Goal: Task Accomplishment & Management: Manage account settings

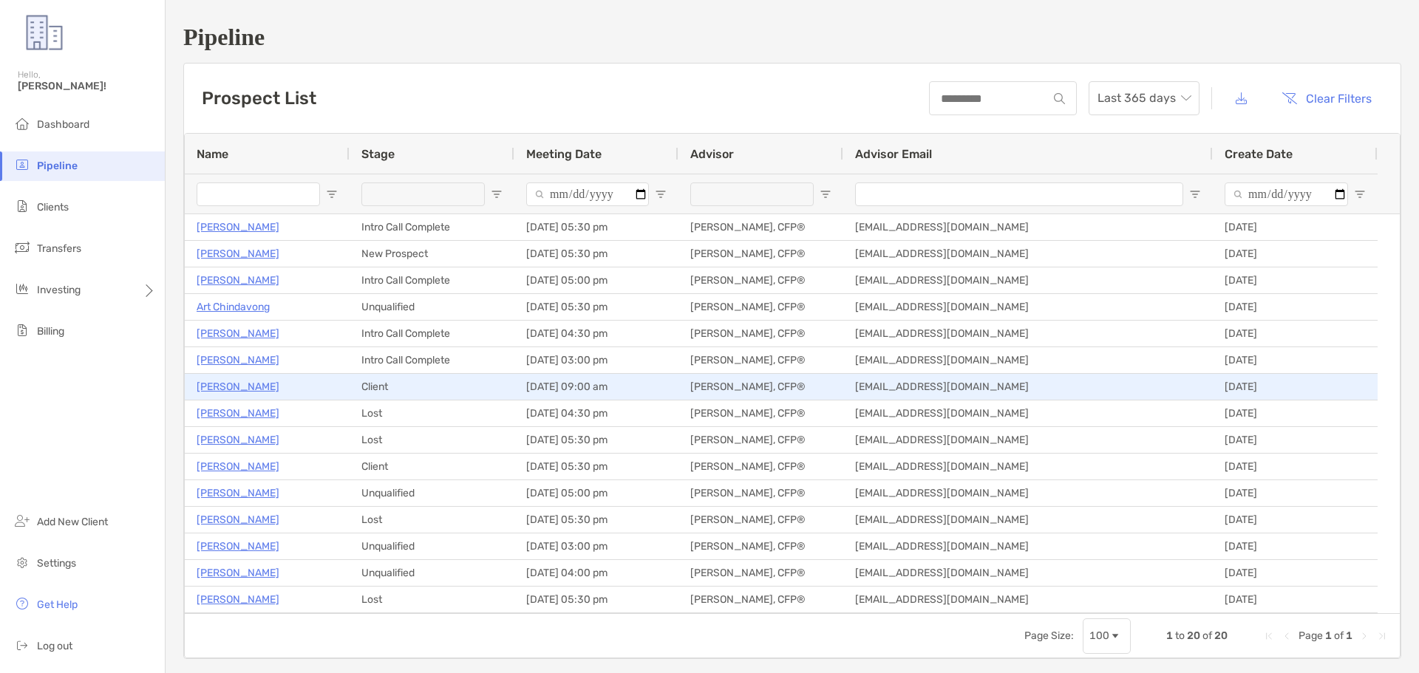
click at [225, 386] on p "[PERSON_NAME]" at bounding box center [238, 387] width 83 height 18
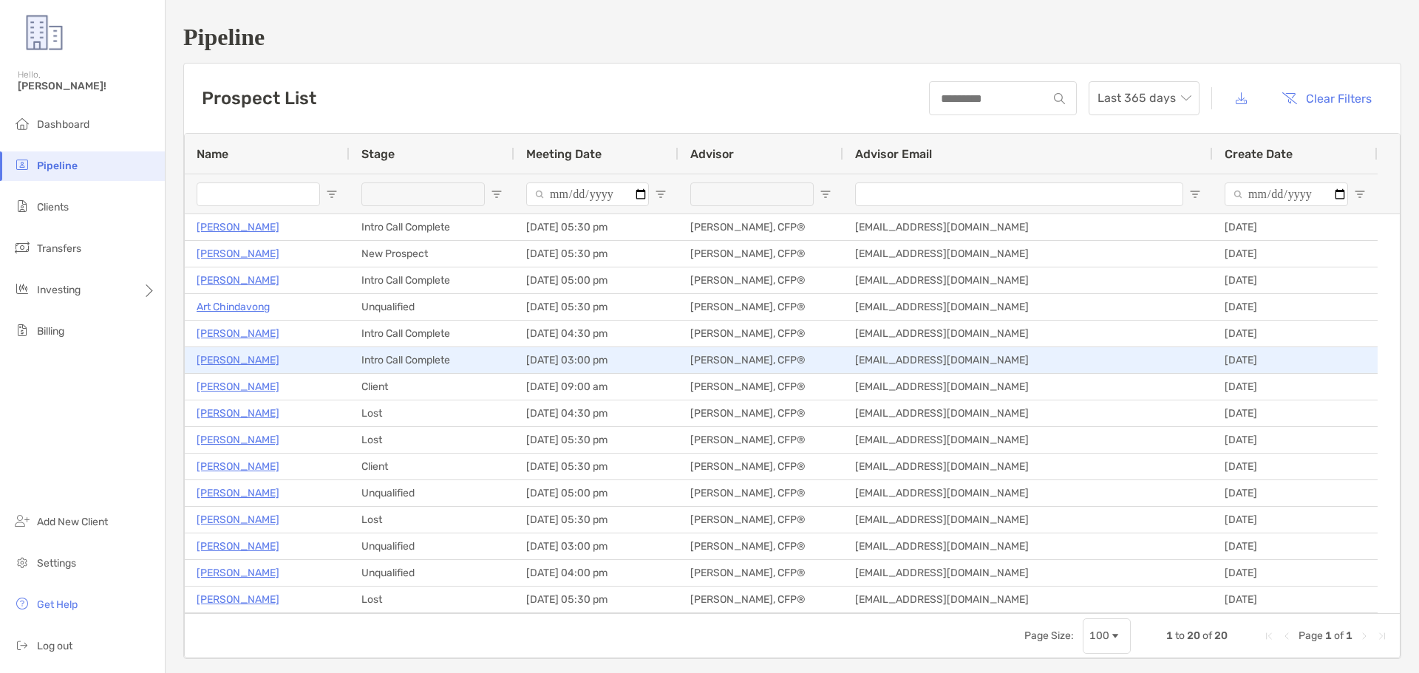
click at [240, 356] on p "[PERSON_NAME]" at bounding box center [238, 360] width 83 height 18
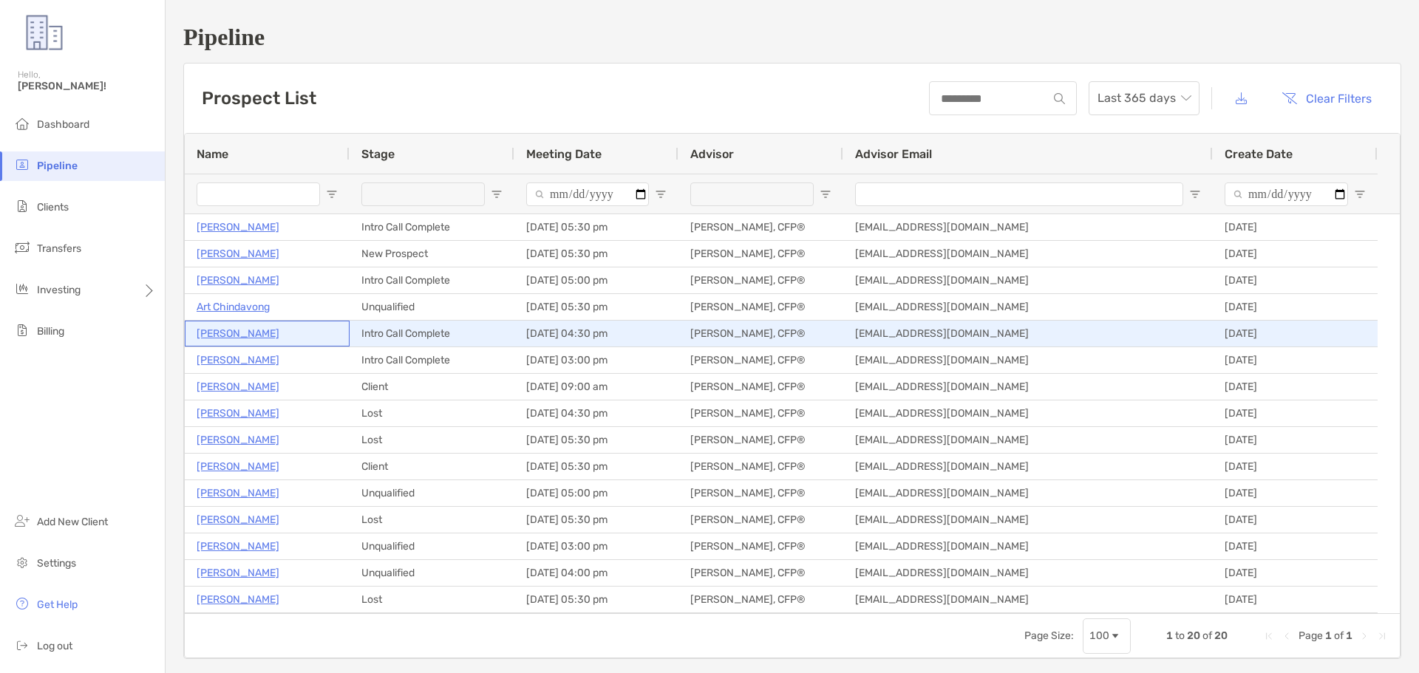
click at [259, 333] on p "[PERSON_NAME]" at bounding box center [238, 334] width 83 height 18
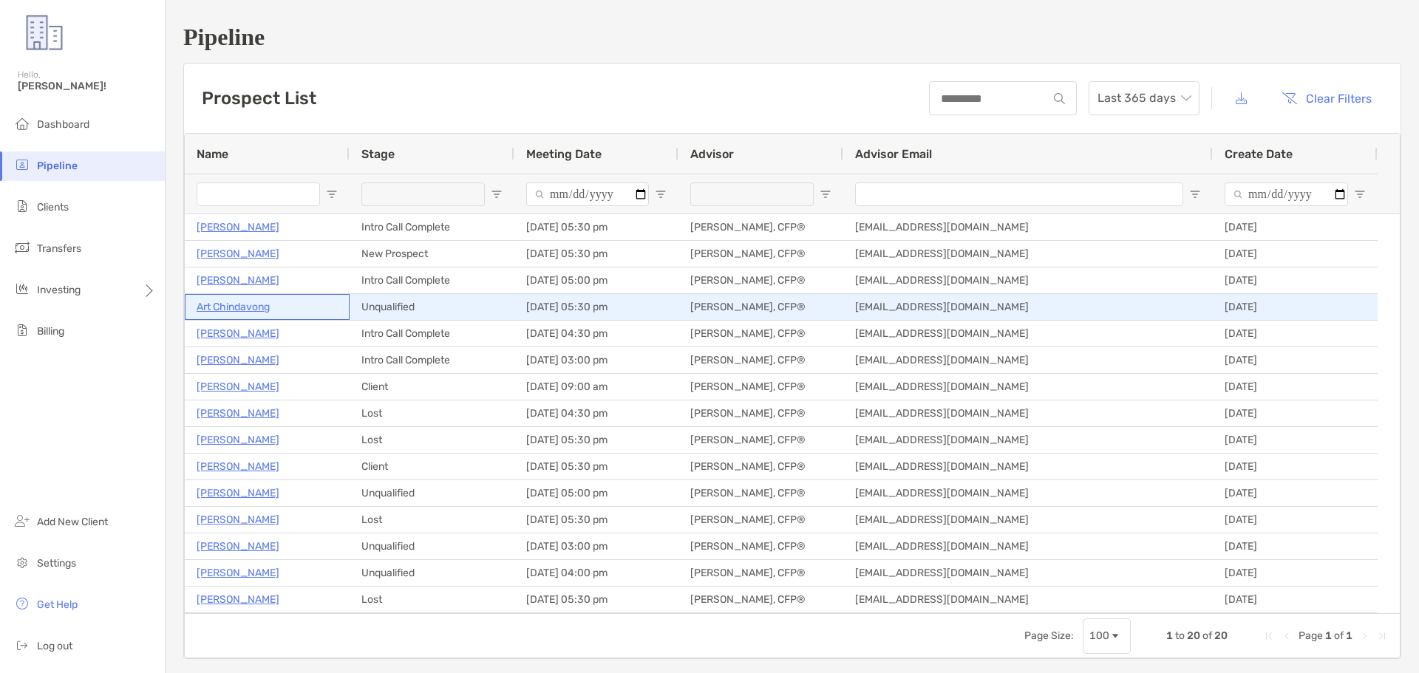
click at [267, 301] on p "Art Chindavong" at bounding box center [233, 307] width 73 height 18
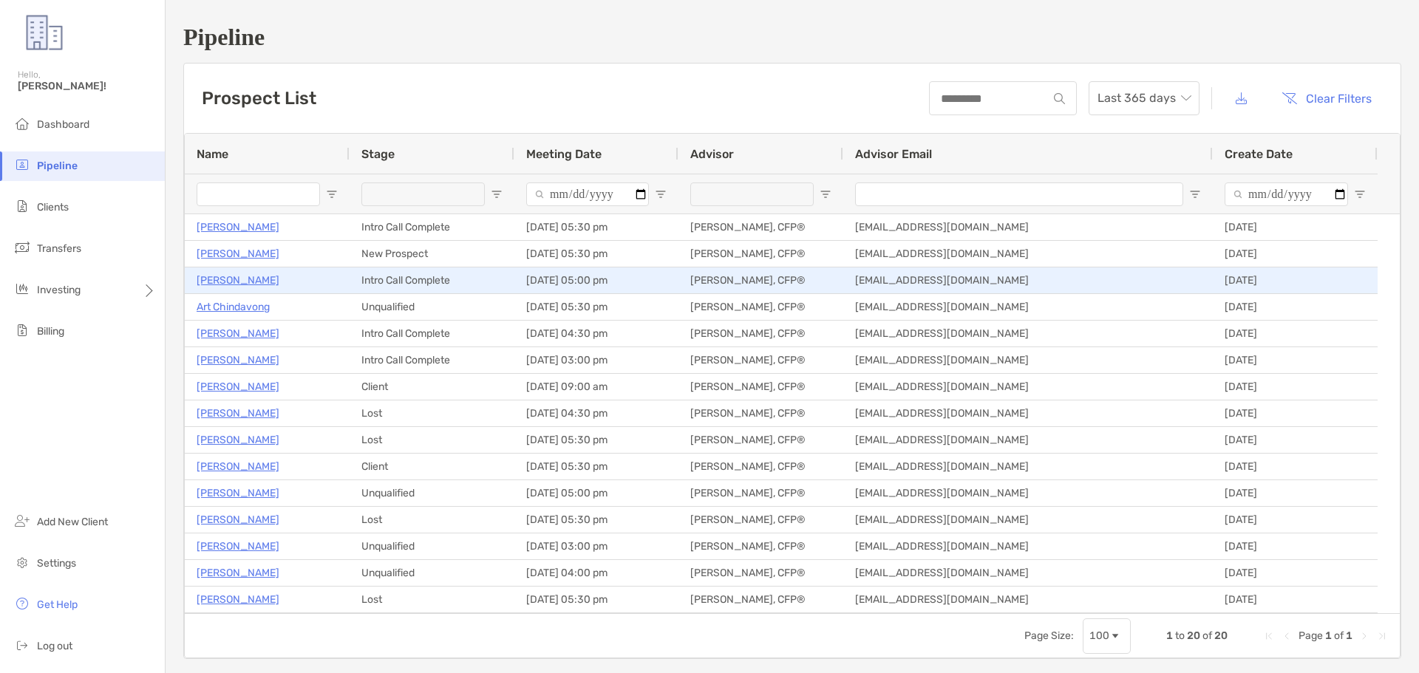
click at [234, 280] on p "Todd Proctor" at bounding box center [238, 280] width 83 height 18
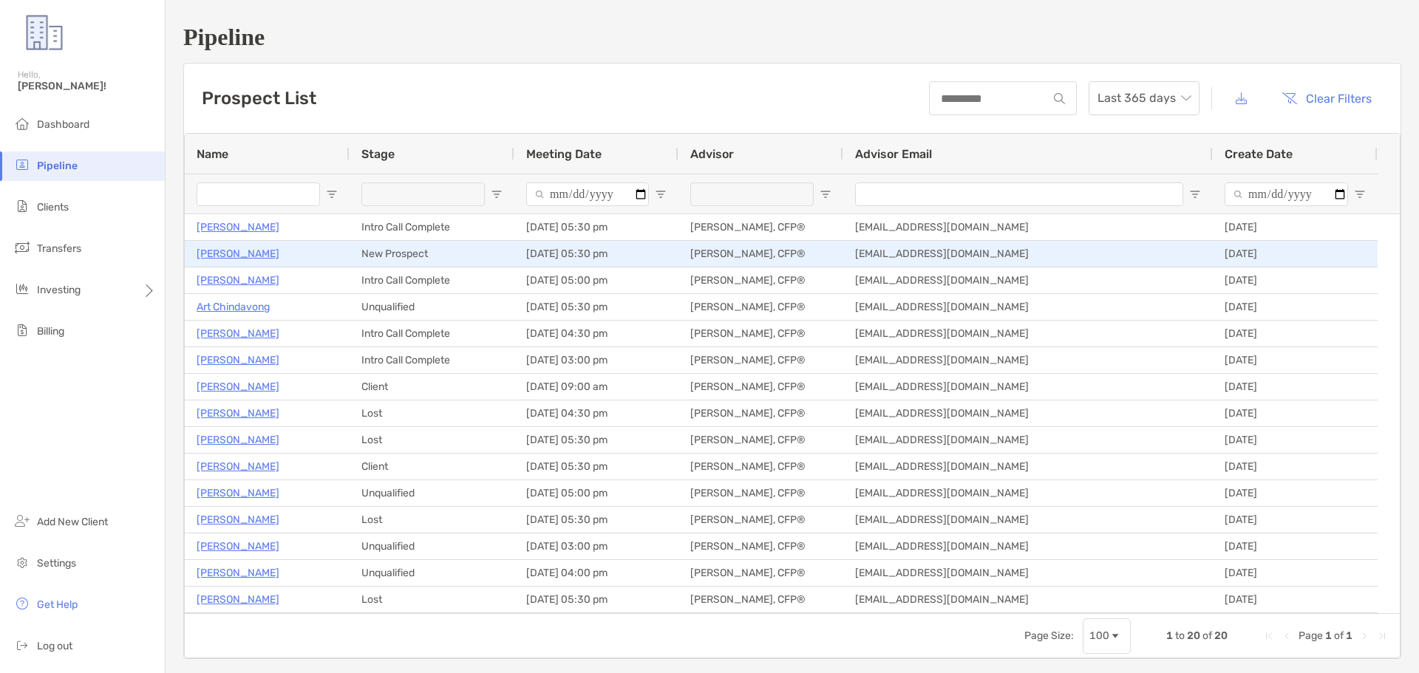
click at [232, 249] on p "Russell Falor" at bounding box center [238, 254] width 83 height 18
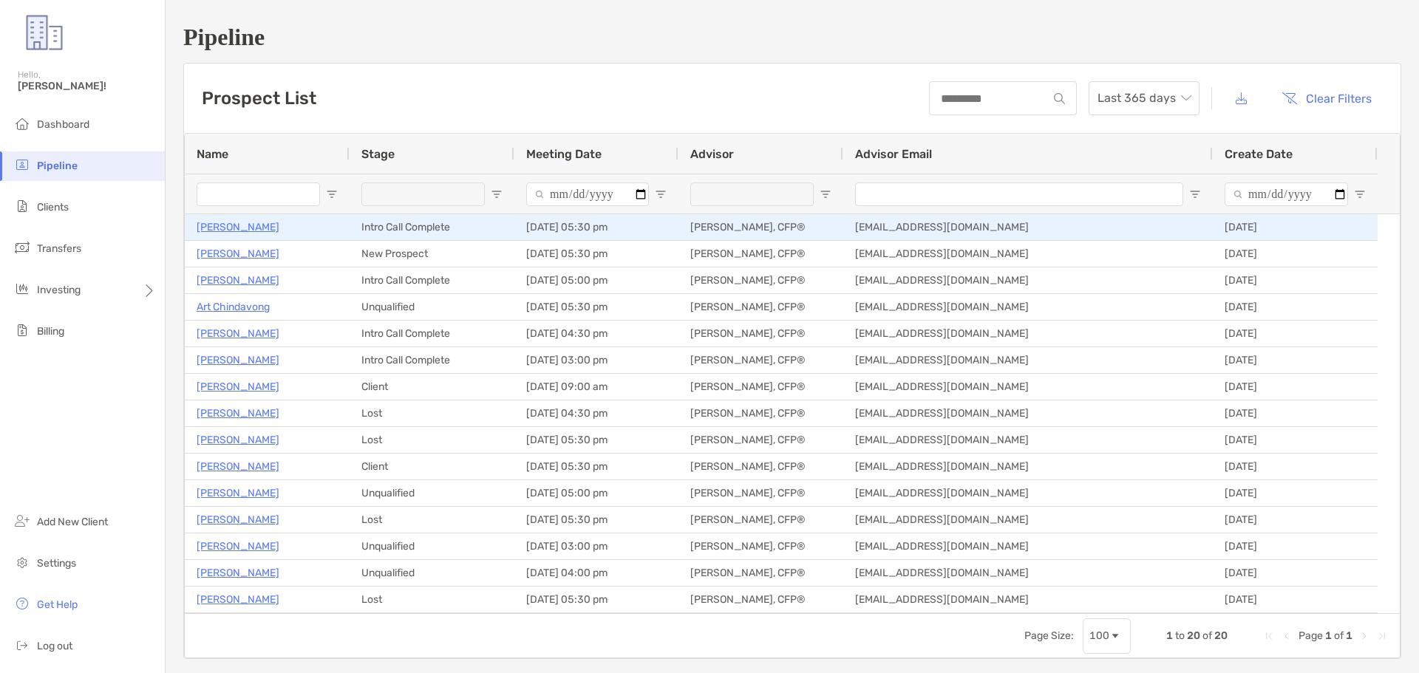
click at [245, 224] on p "William Maloney" at bounding box center [238, 227] width 83 height 18
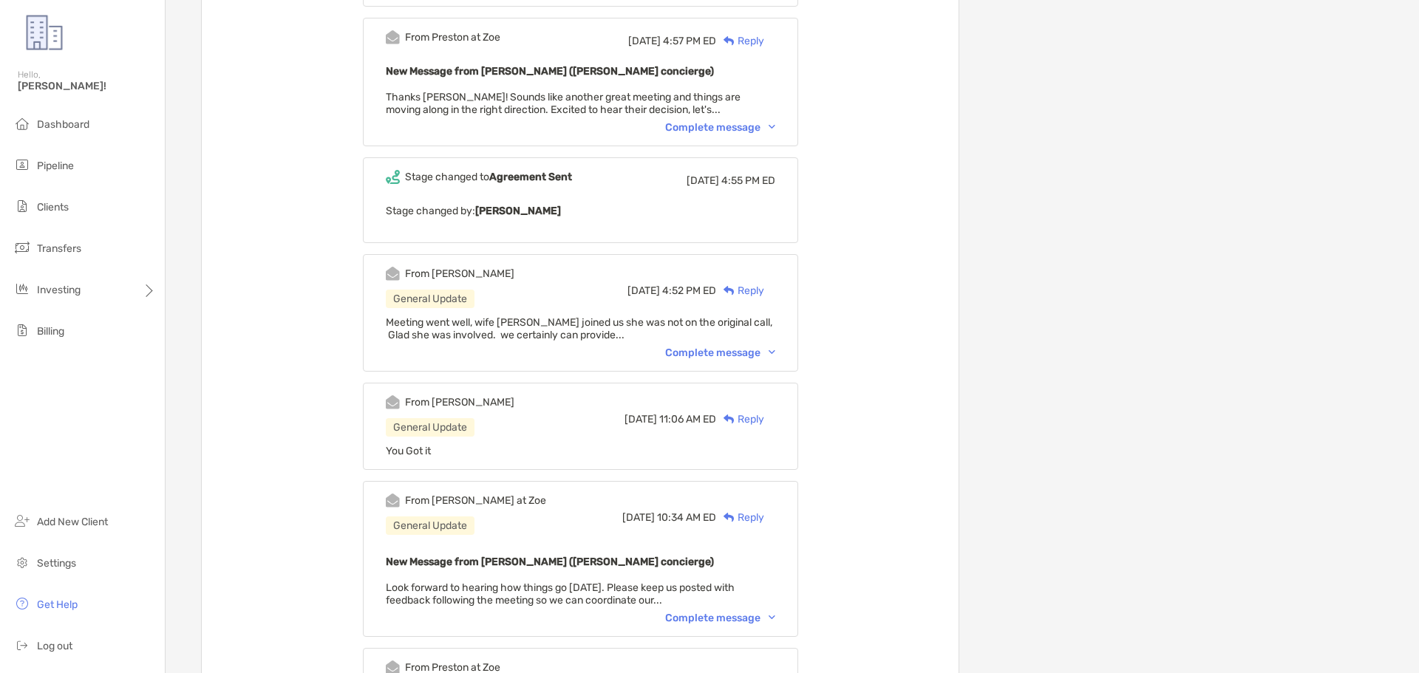
scroll to position [813, 0]
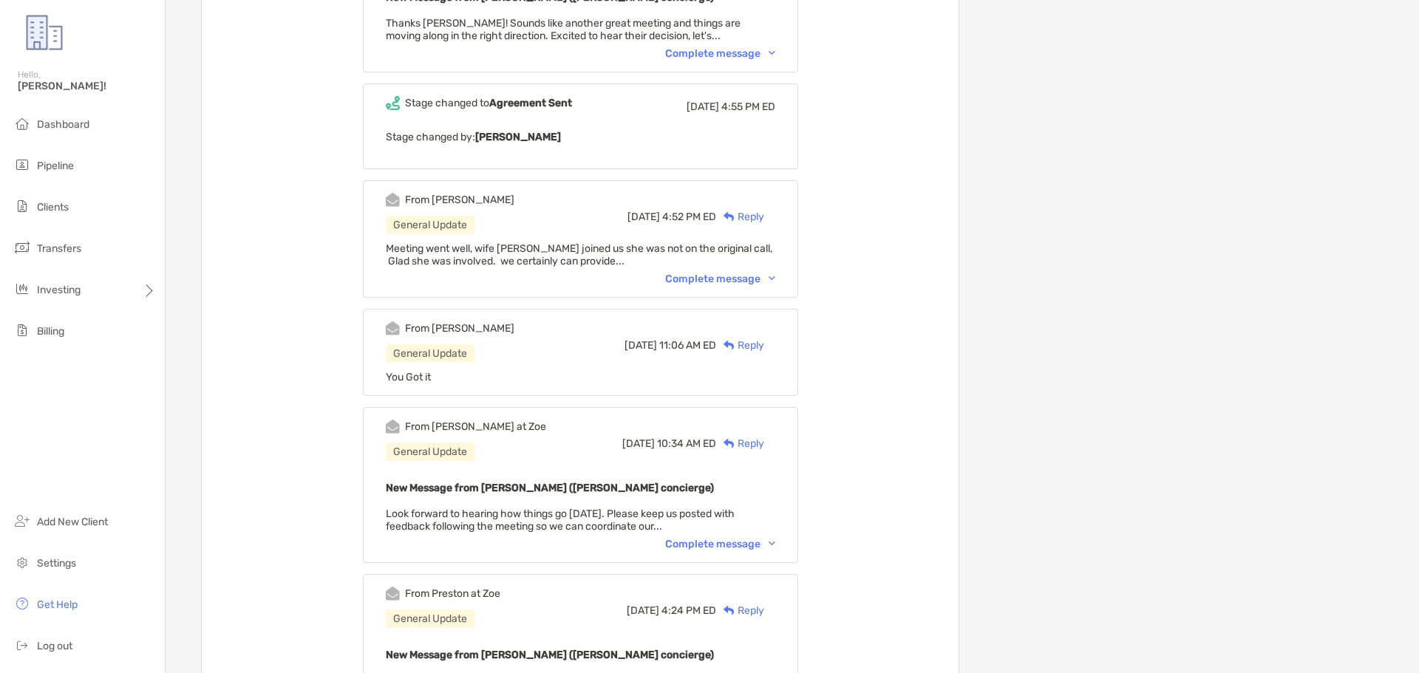
click at [764, 273] on div "Complete message" at bounding box center [720, 279] width 110 height 13
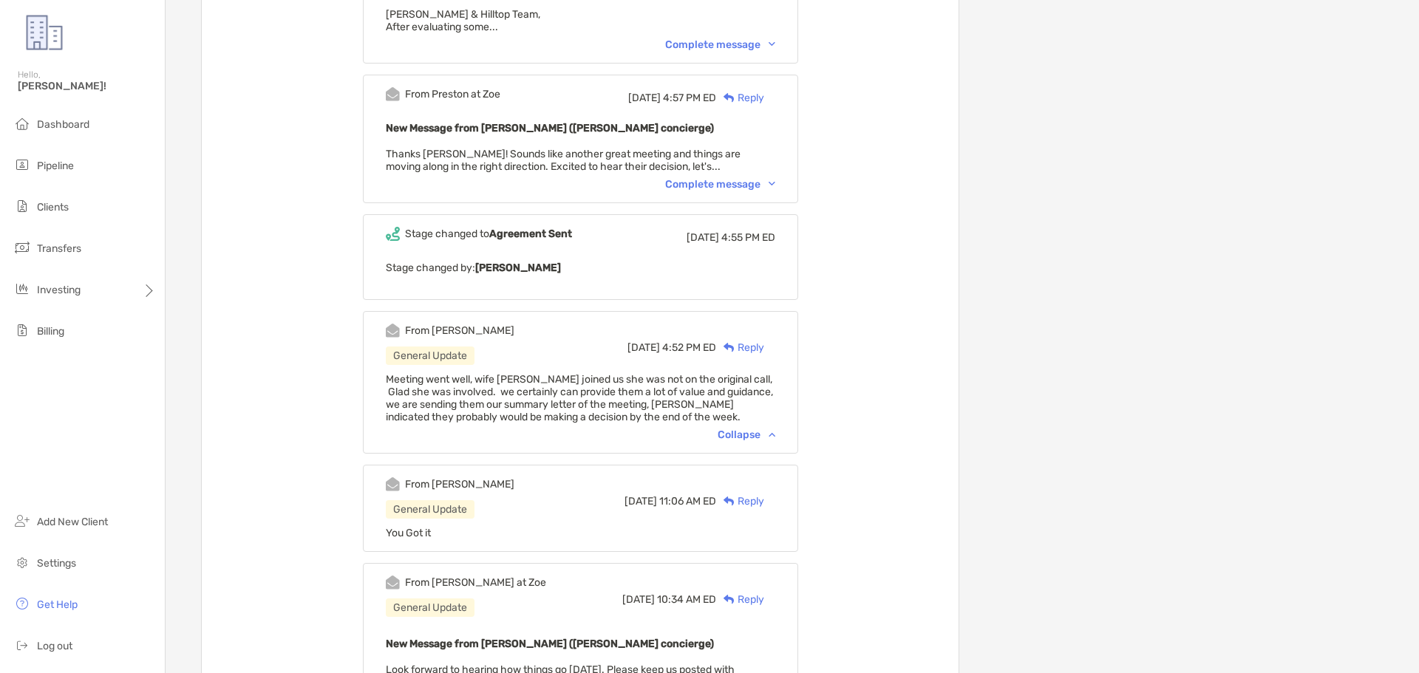
scroll to position [665, 0]
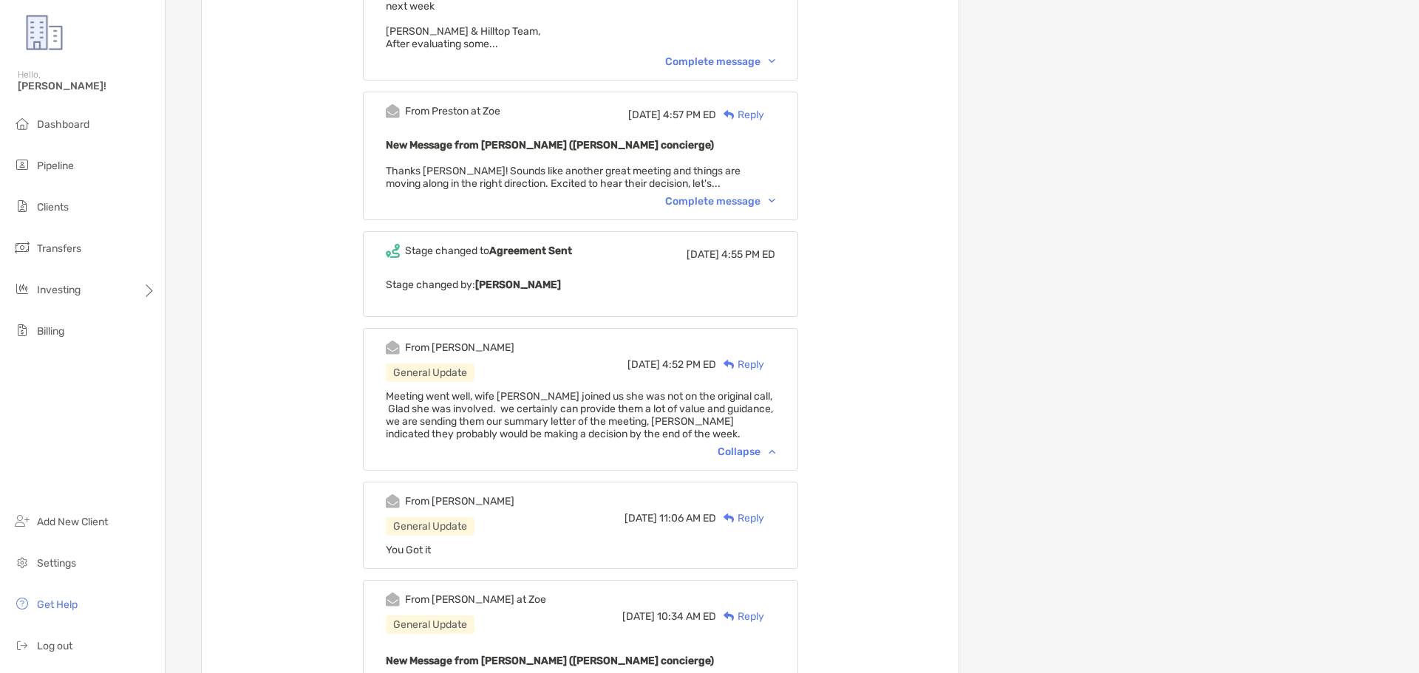
click at [717, 195] on div "Complete message" at bounding box center [720, 201] width 110 height 13
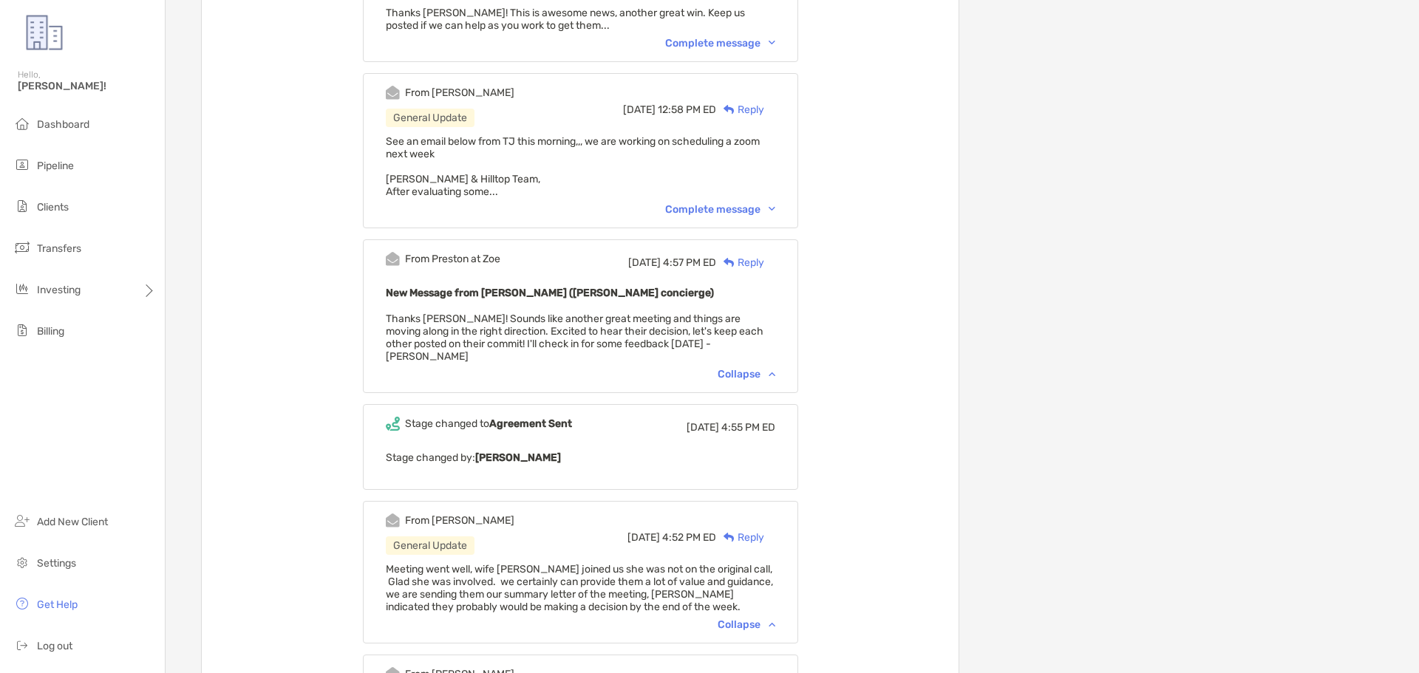
scroll to position [444, 0]
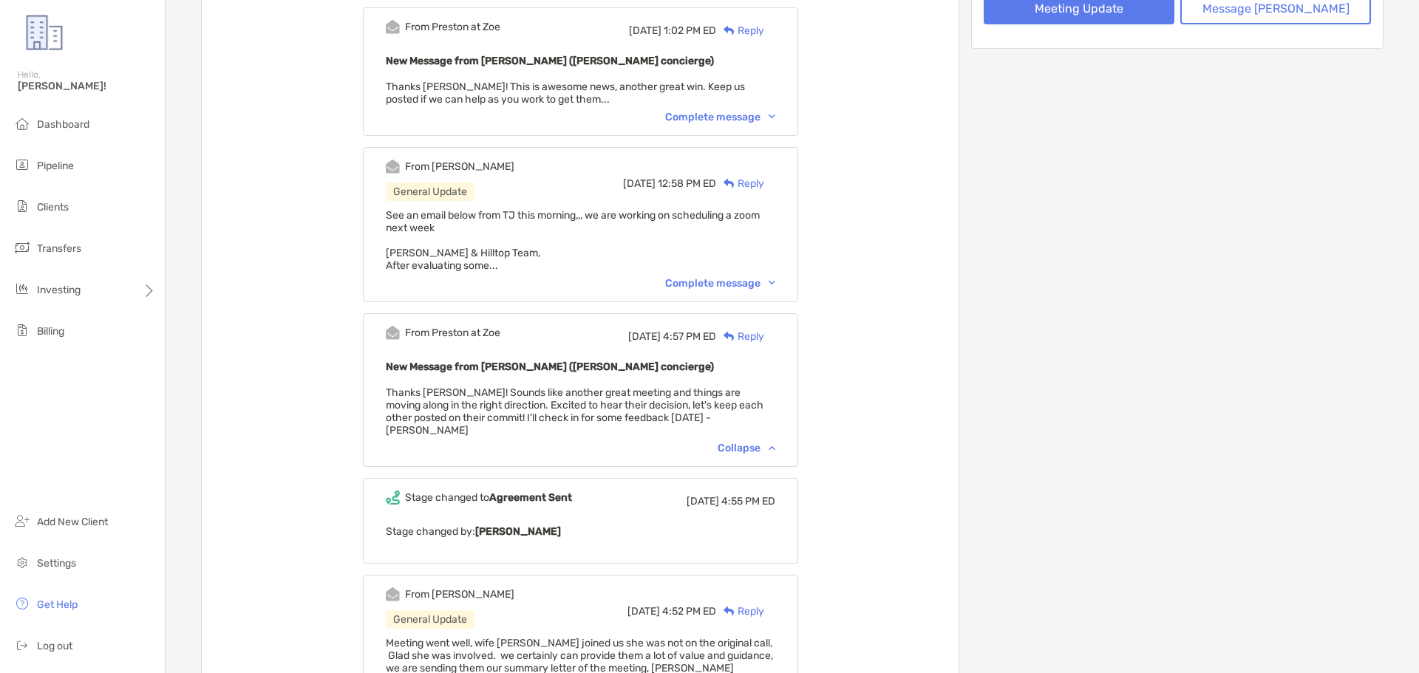
click at [703, 277] on div "Complete message" at bounding box center [720, 283] width 110 height 13
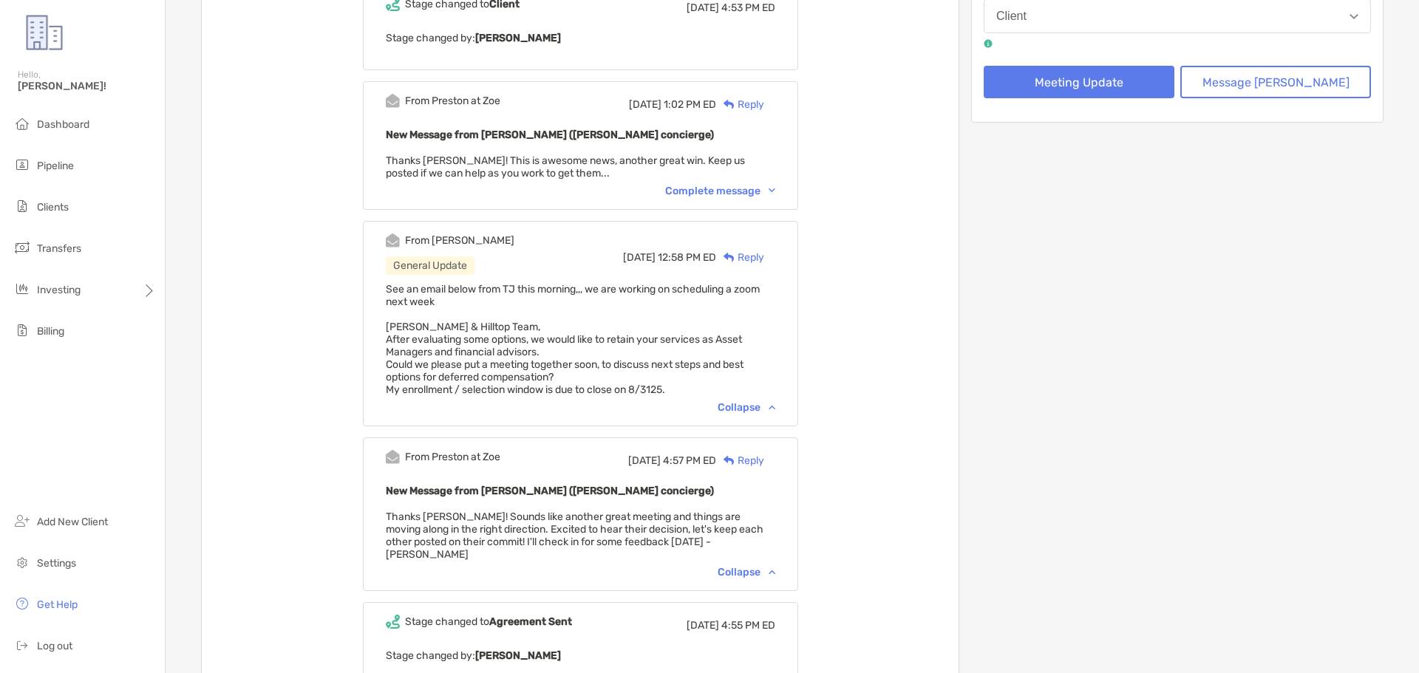
scroll to position [296, 0]
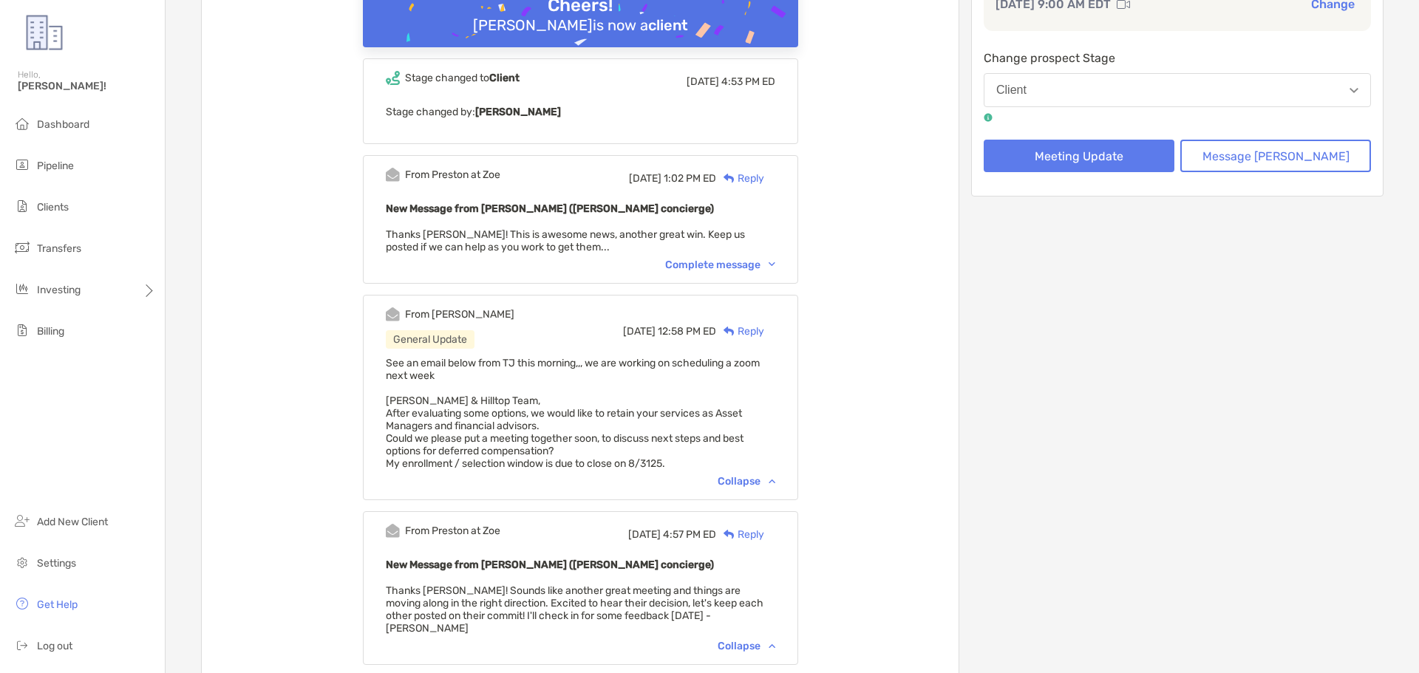
click at [750, 259] on div "Complete message" at bounding box center [720, 265] width 110 height 13
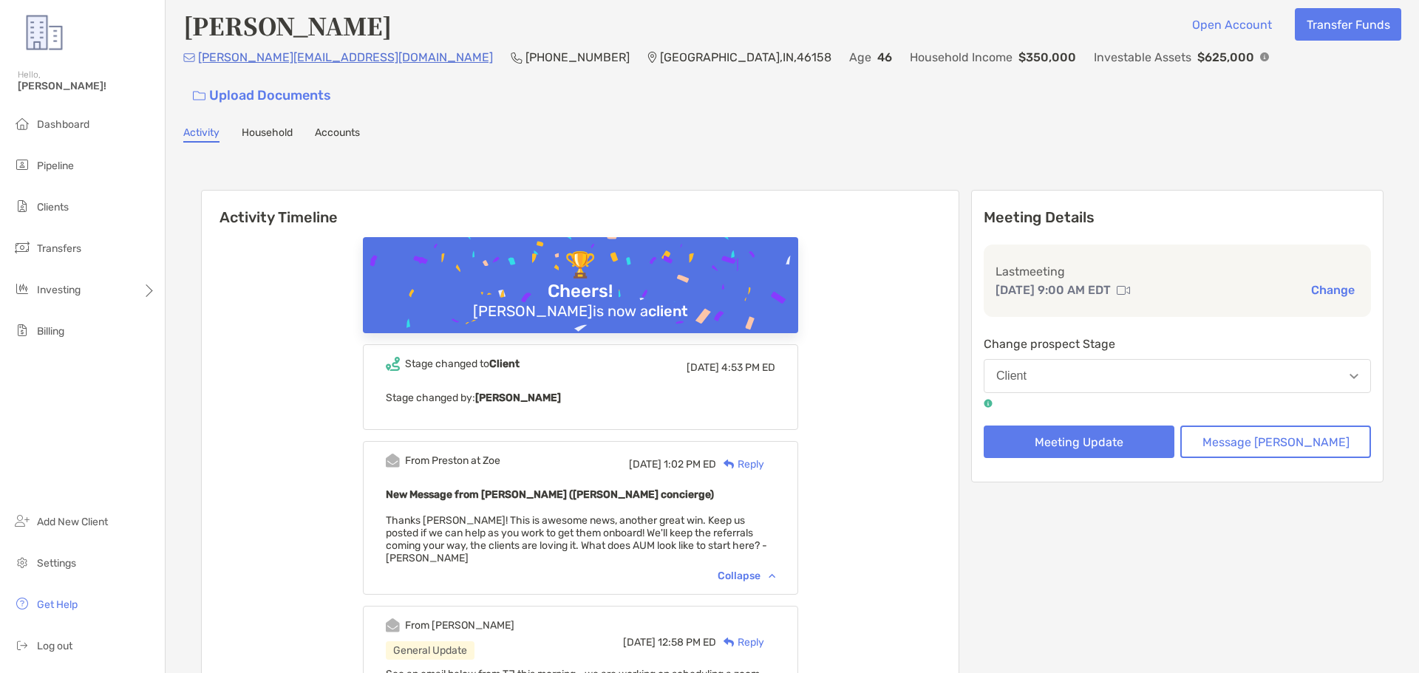
scroll to position [0, 0]
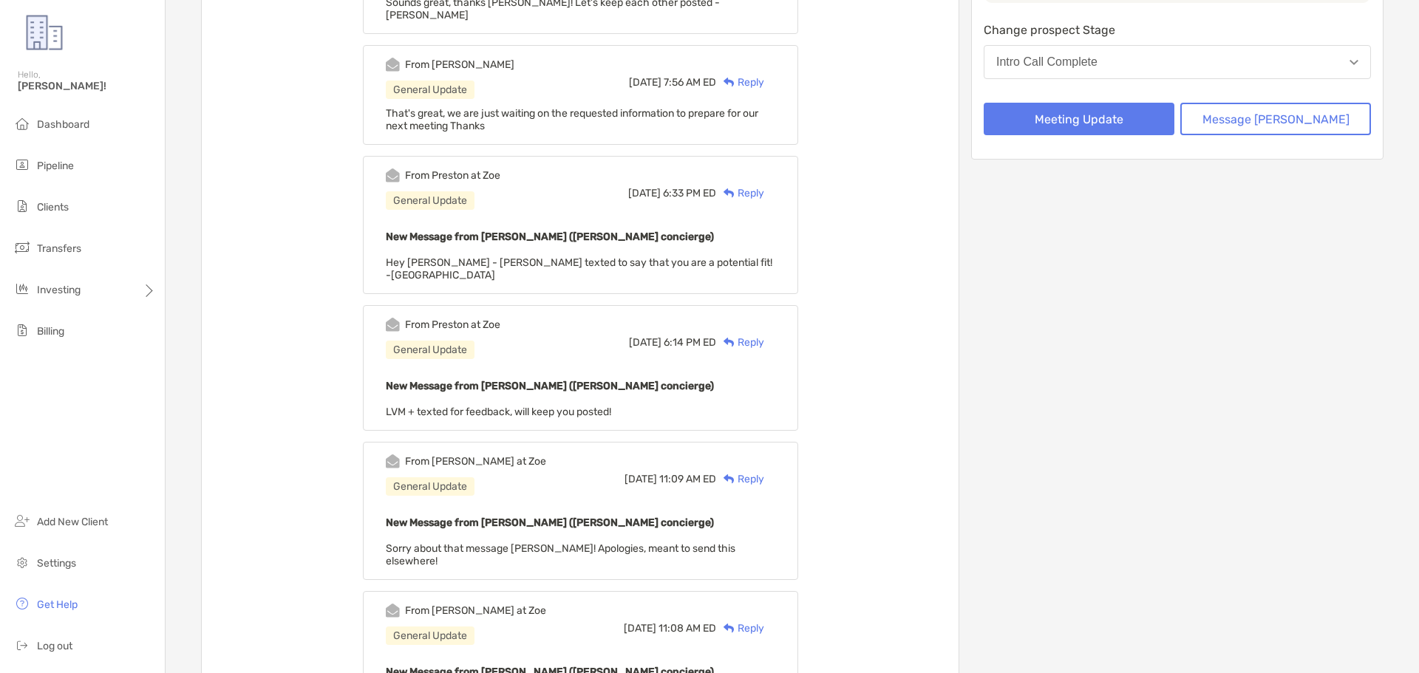
scroll to position [296, 0]
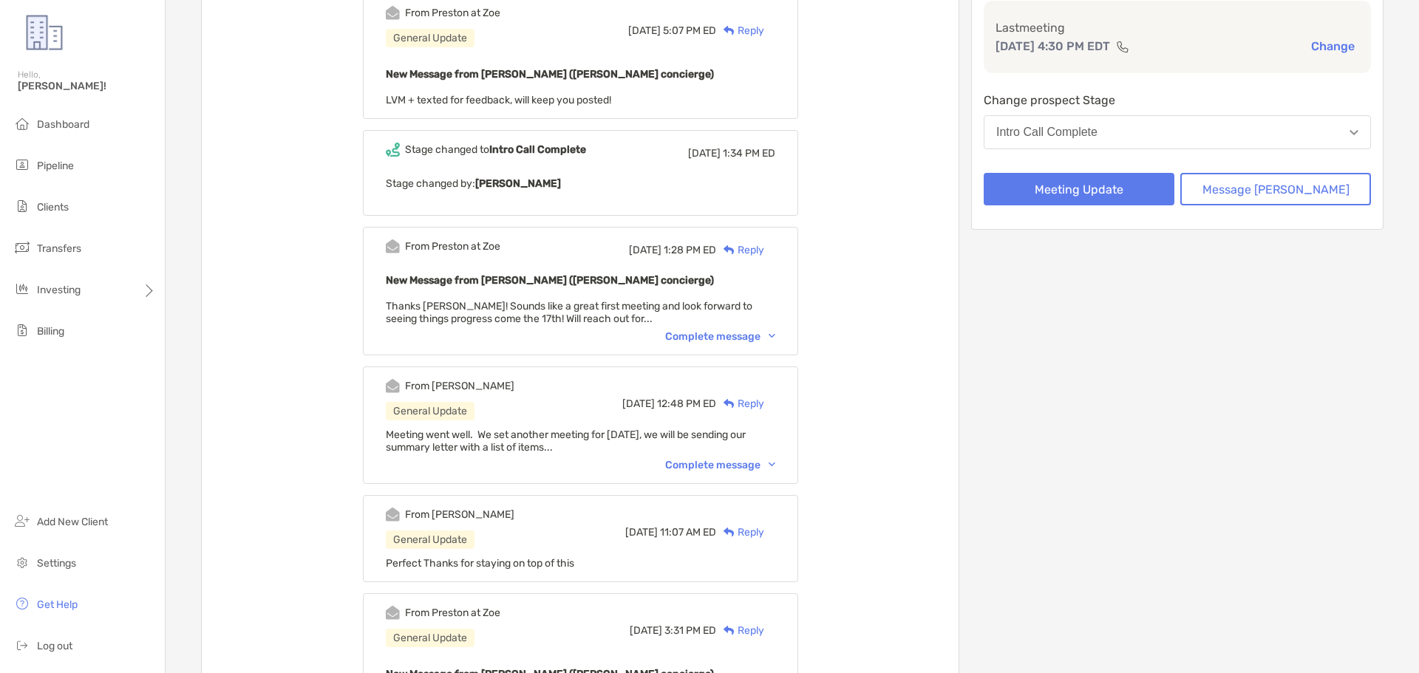
scroll to position [296, 0]
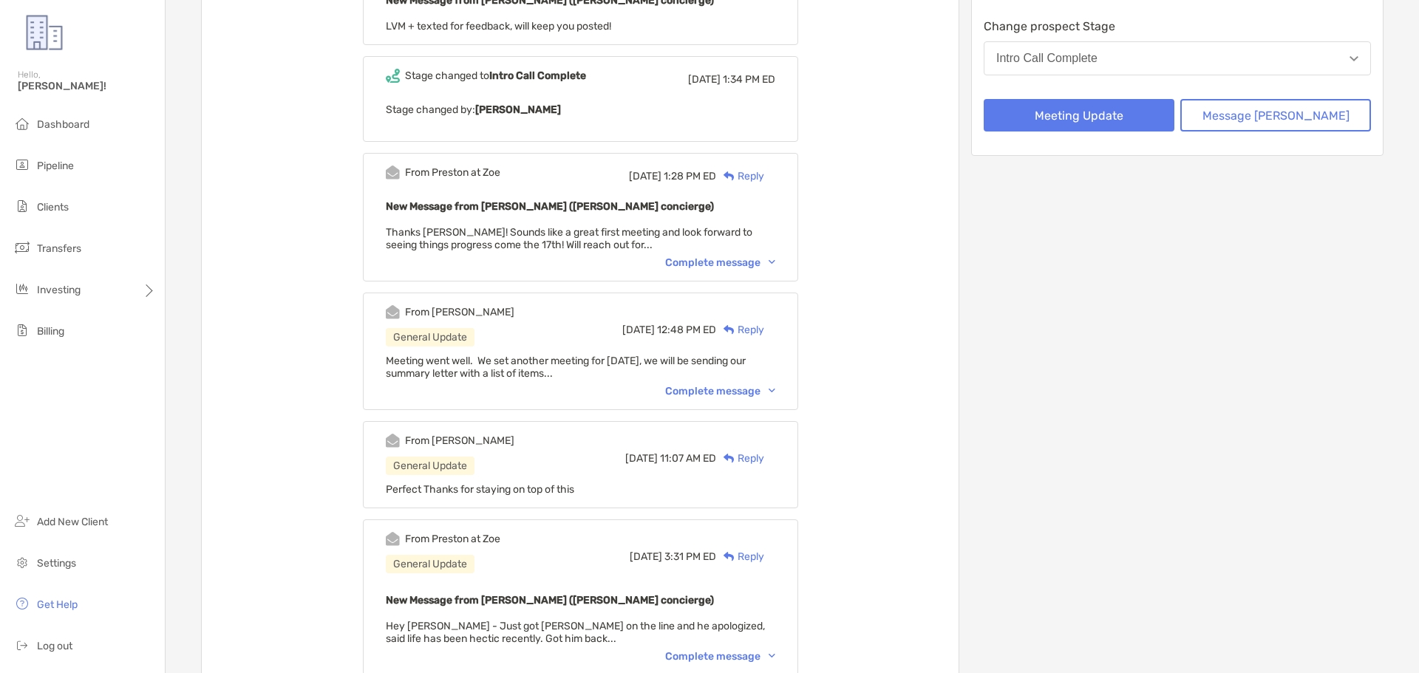
click at [733, 390] on div "Complete message" at bounding box center [720, 391] width 110 height 13
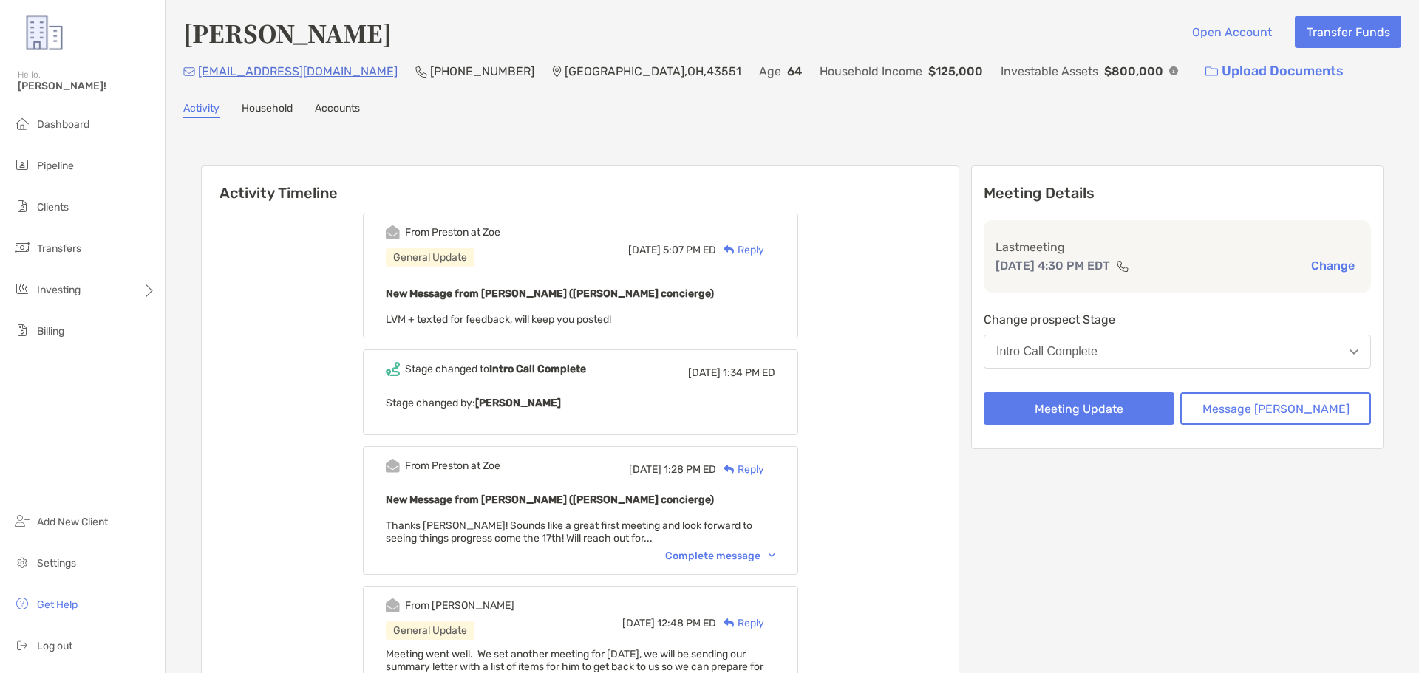
scroll to position [0, 0]
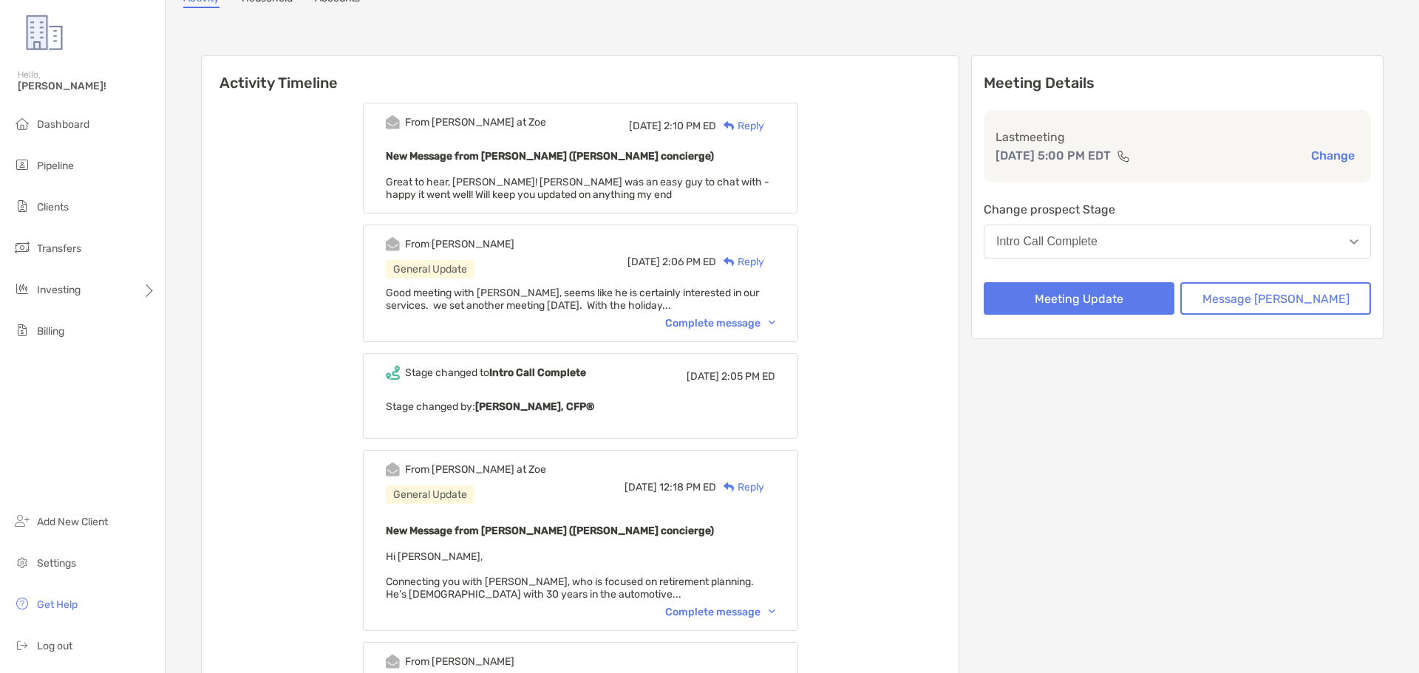
scroll to position [148, 0]
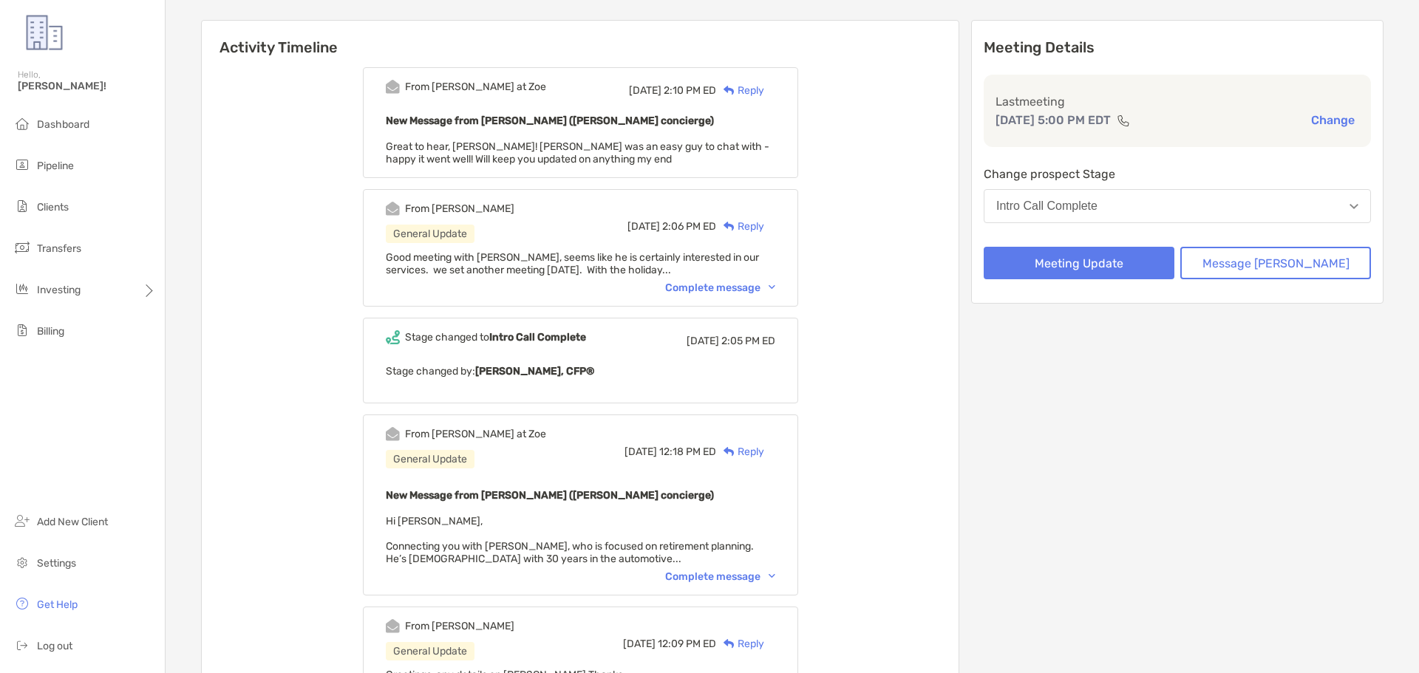
click at [770, 573] on div "Complete message" at bounding box center [720, 577] width 110 height 13
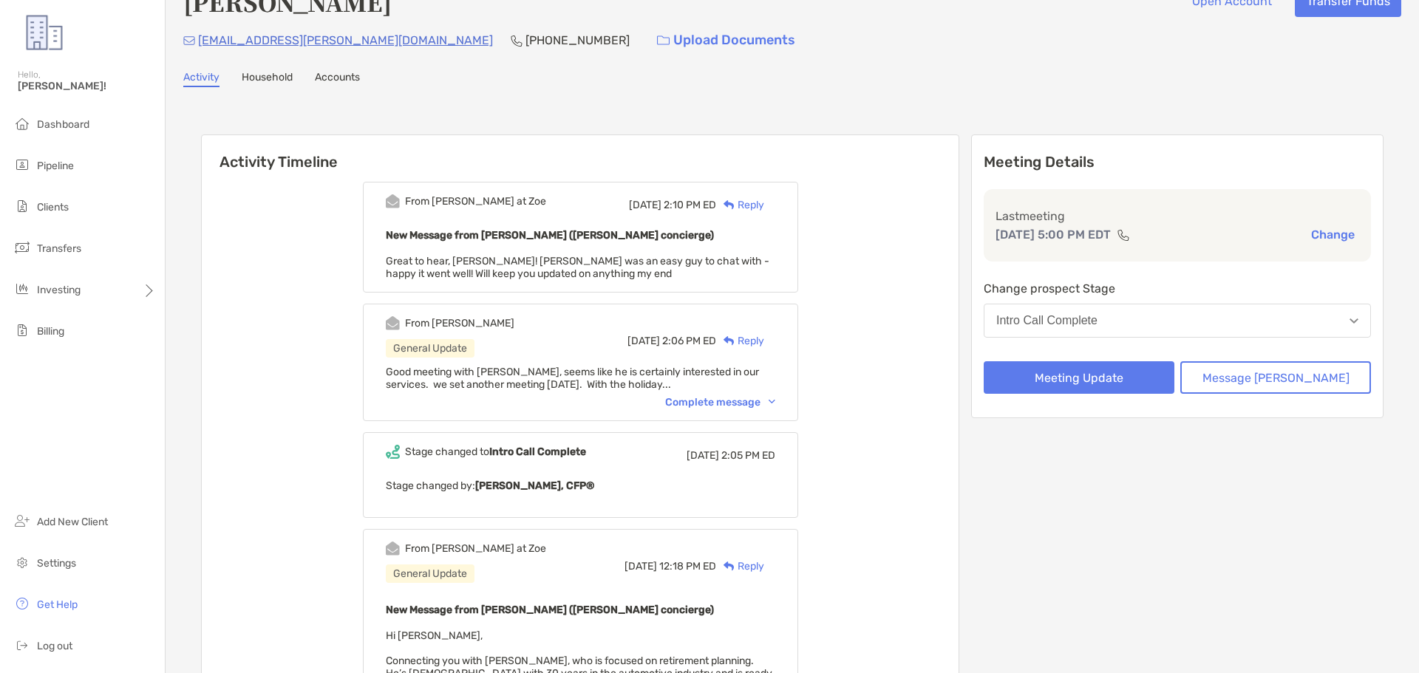
scroll to position [0, 0]
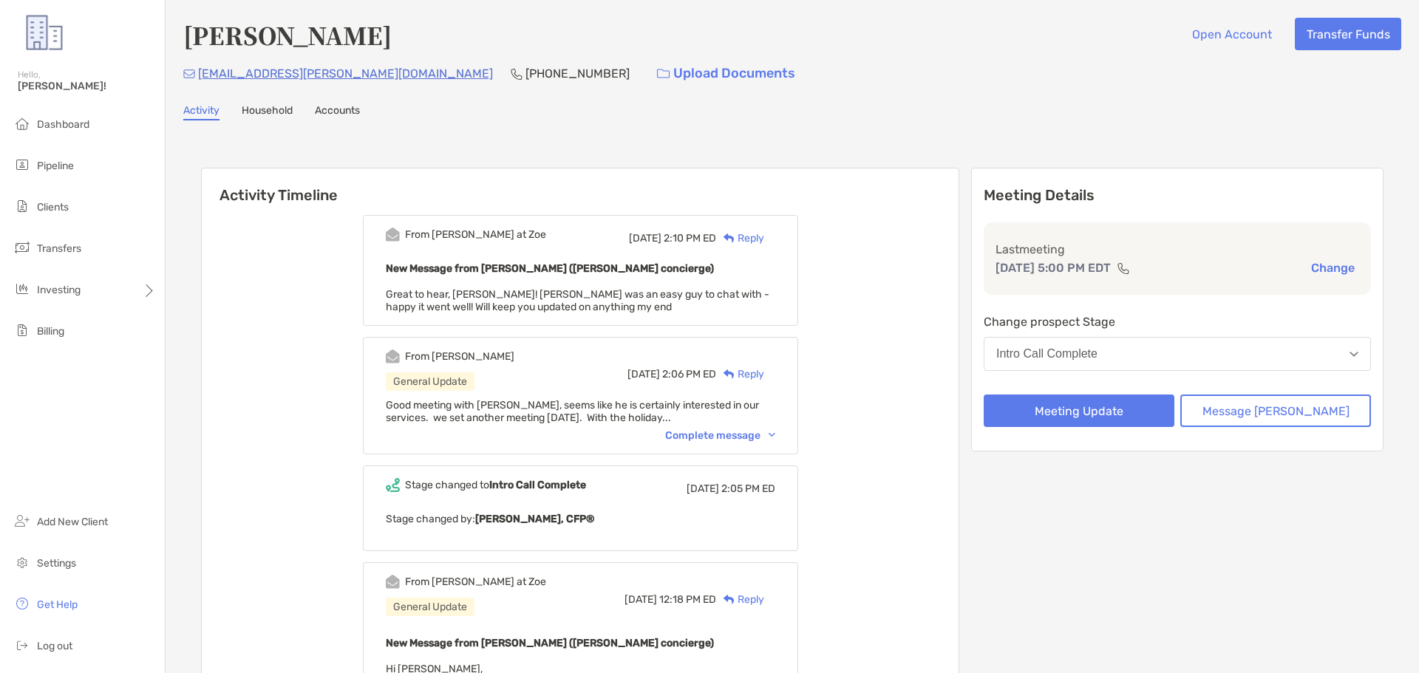
click at [720, 438] on div "Complete message" at bounding box center [720, 436] width 110 height 13
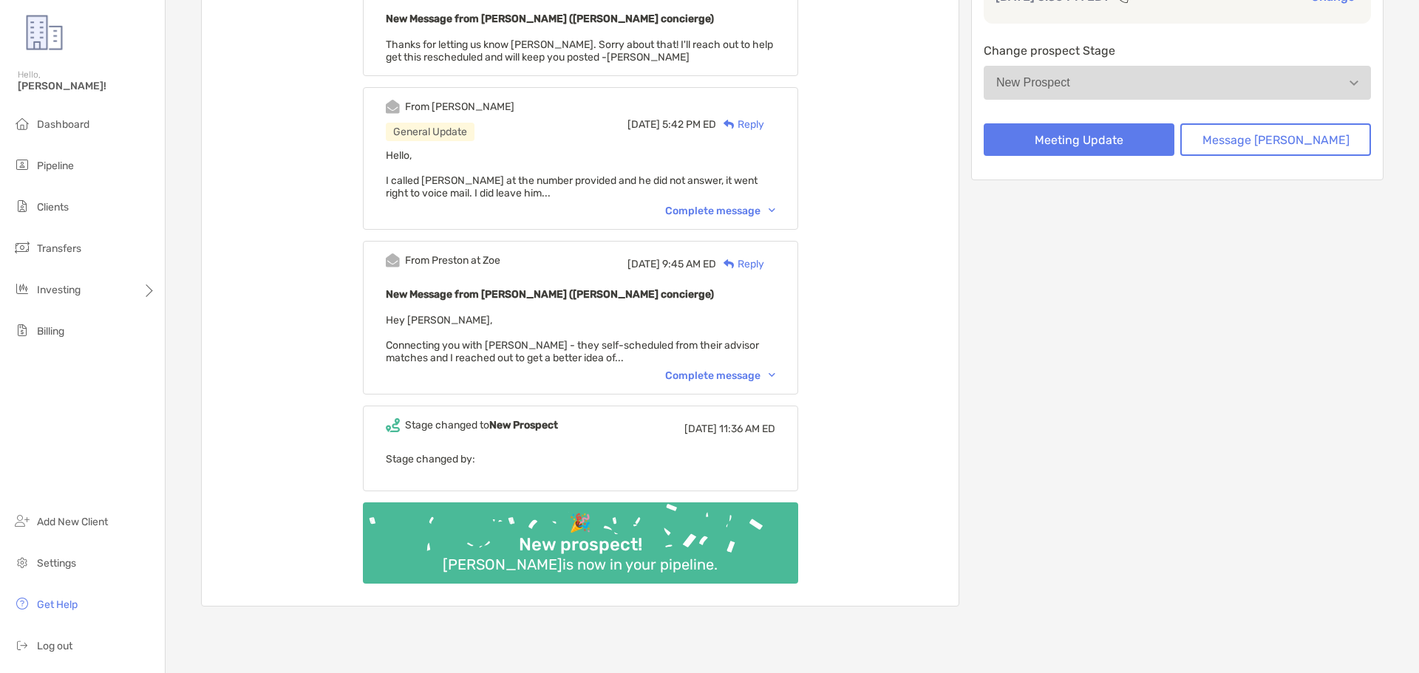
scroll to position [370, 0]
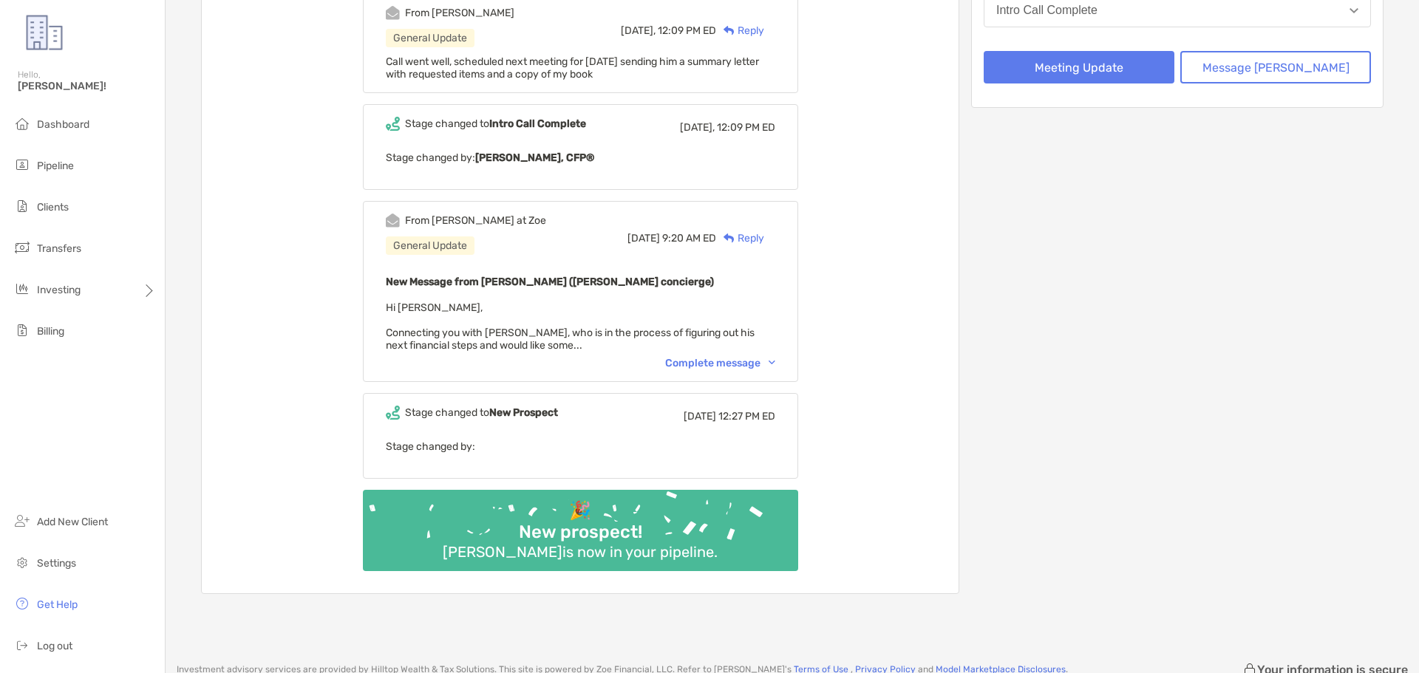
scroll to position [370, 0]
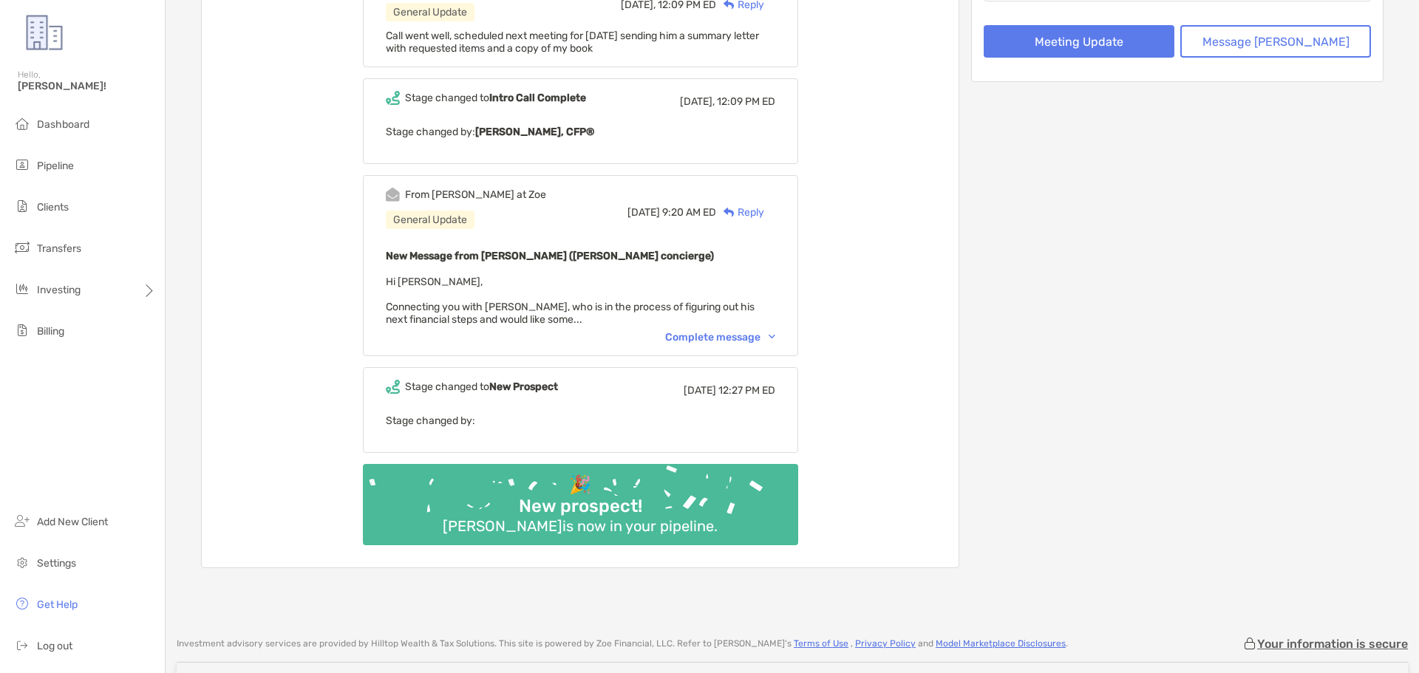
click at [699, 337] on div "Complete message" at bounding box center [720, 337] width 110 height 13
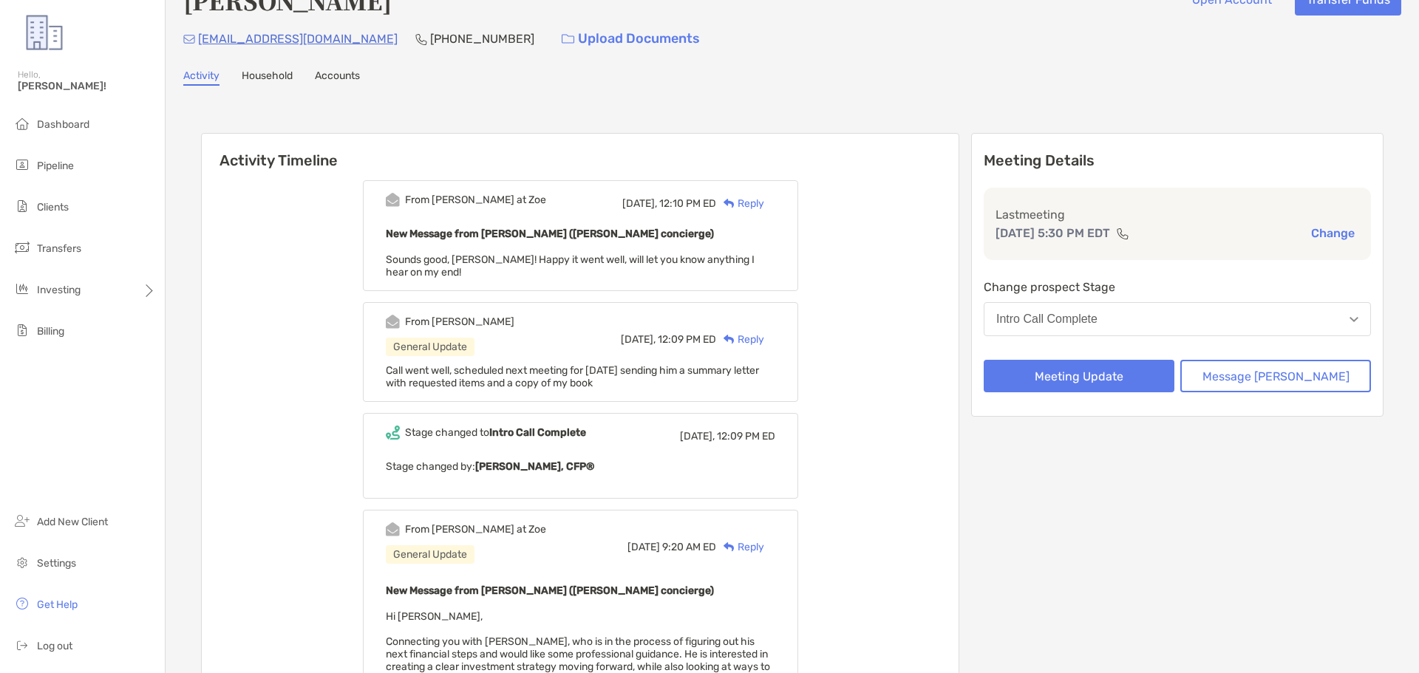
scroll to position [0, 0]
